Goal: Find contact information: Find contact information

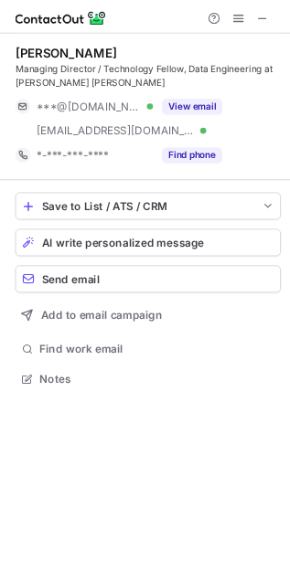
scroll to position [443, 290]
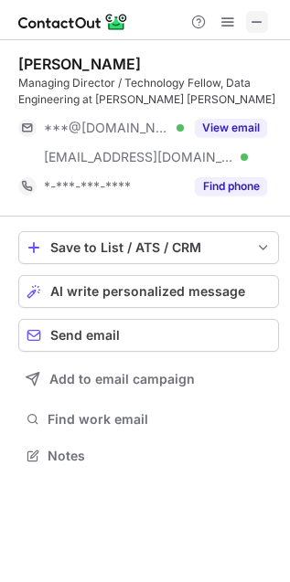
click at [250, 26] on span at bounding box center [256, 22] width 15 height 15
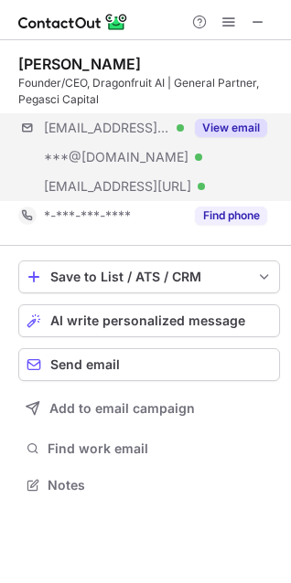
scroll to position [472, 291]
click at [180, 184] on div "***@dragonfruit.ai Verified" at bounding box center [114, 186] width 140 height 16
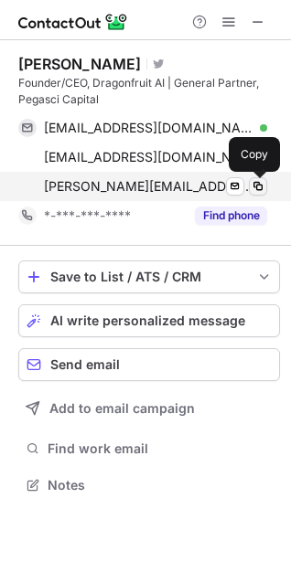
click at [256, 185] on span at bounding box center [257, 186] width 15 height 15
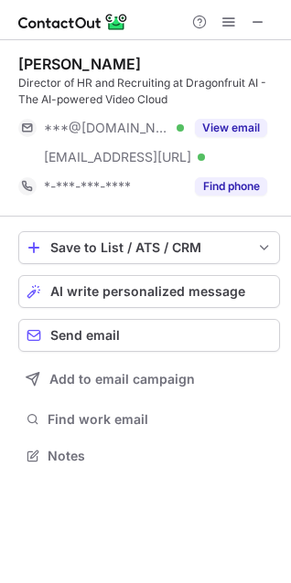
scroll to position [442, 291]
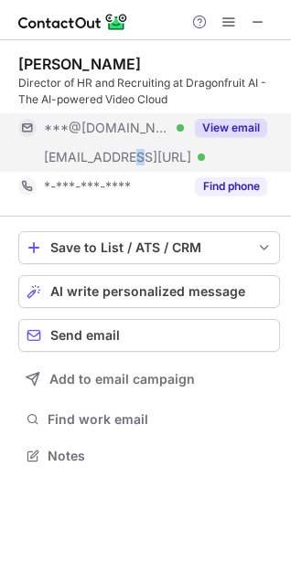
click at [131, 160] on span "[EMAIL_ADDRESS][URL]" at bounding box center [117, 157] width 147 height 16
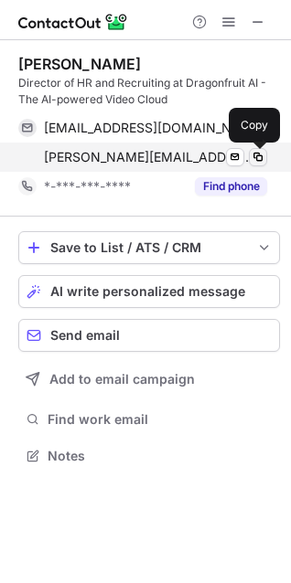
click at [251, 163] on span at bounding box center [257, 157] width 15 height 15
